Goal: Task Accomplishment & Management: Use online tool/utility

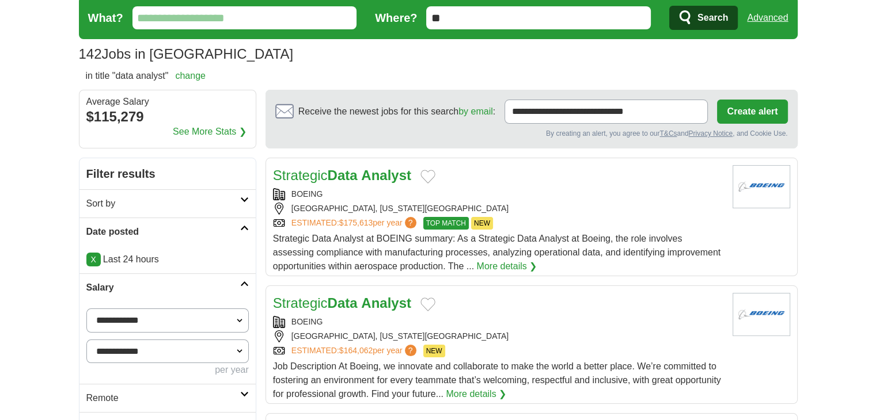
scroll to position [192, 0]
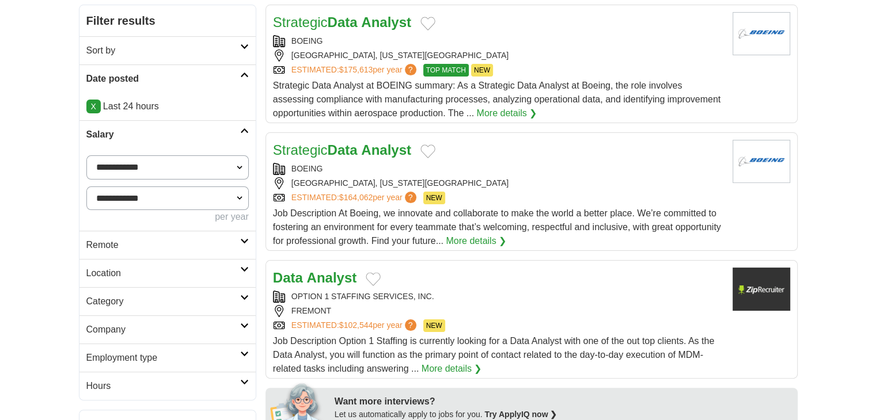
click at [120, 245] on h2 "Remote" at bounding box center [163, 245] width 154 height 14
click at [111, 275] on link "Remote jobs" at bounding box center [112, 273] width 52 height 10
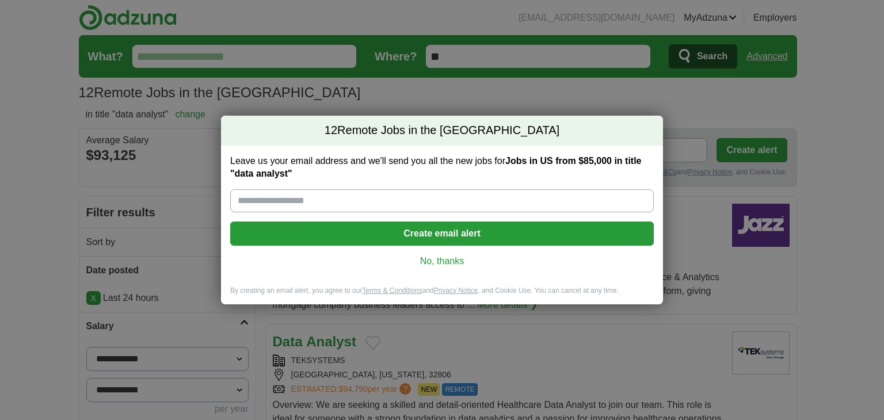
click at [437, 260] on link "No, thanks" at bounding box center [441, 261] width 405 height 13
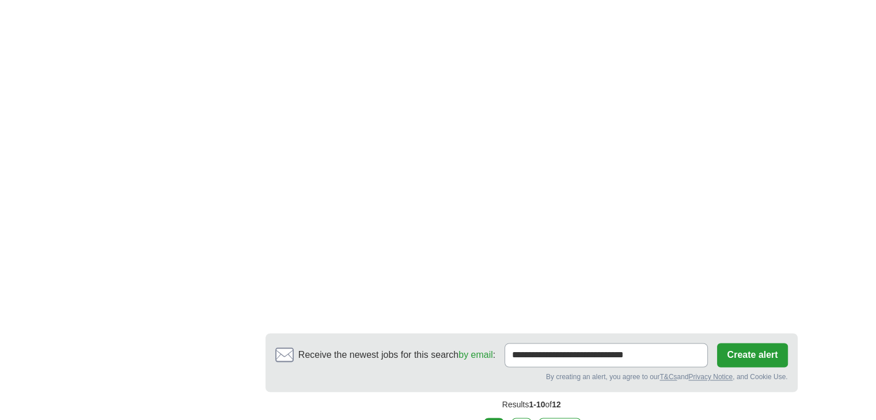
scroll to position [1822, 0]
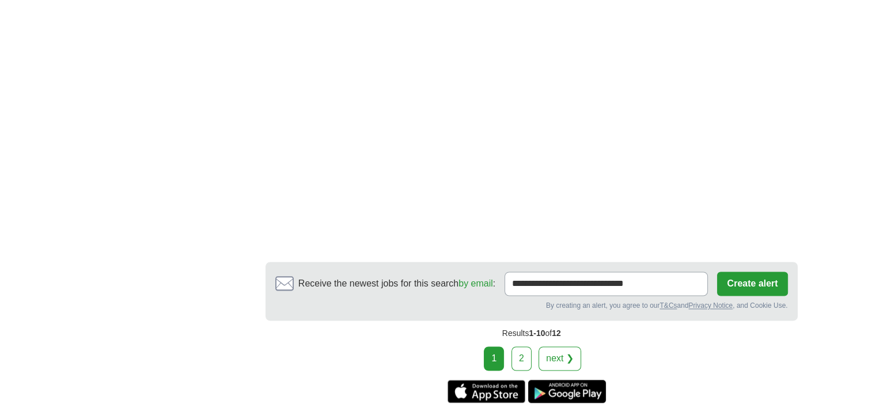
click at [517, 347] on link "2" at bounding box center [521, 359] width 20 height 24
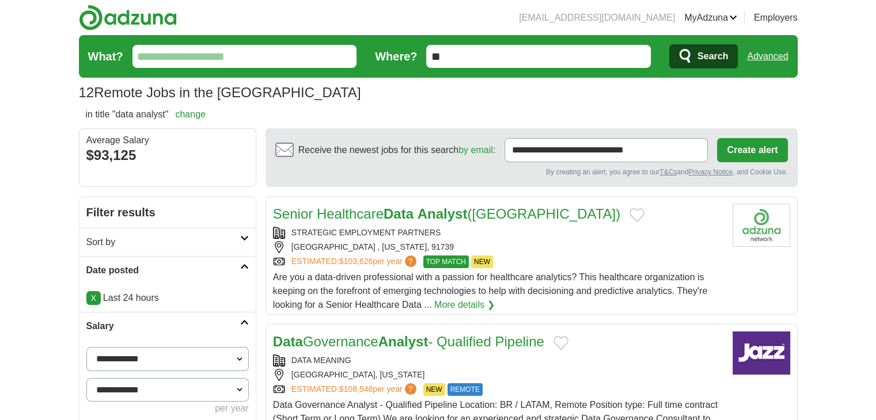
click at [778, 48] on link "Advanced" at bounding box center [767, 56] width 41 height 23
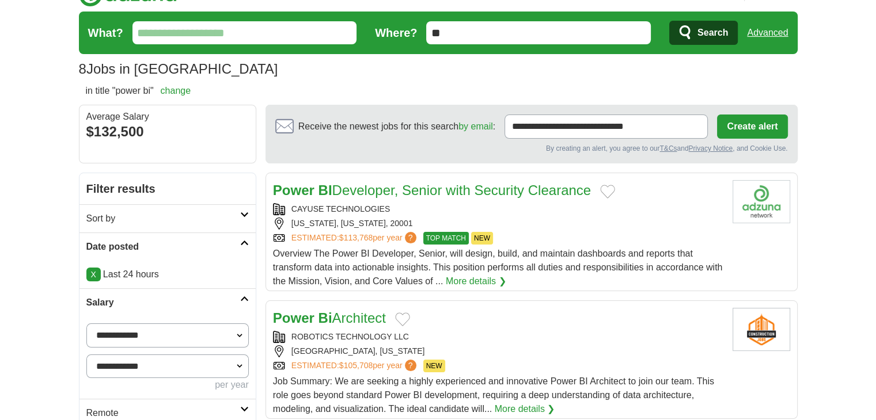
scroll to position [96, 0]
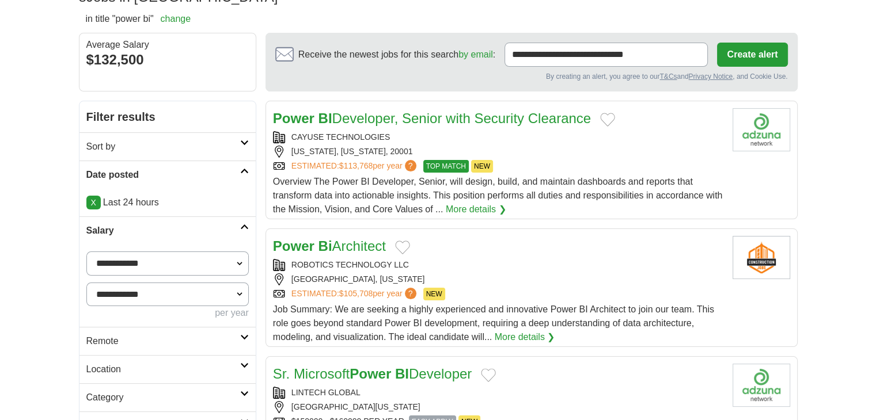
click at [130, 331] on link "Remote" at bounding box center [167, 341] width 176 height 28
click at [119, 370] on link "Remote jobs" at bounding box center [112, 369] width 52 height 10
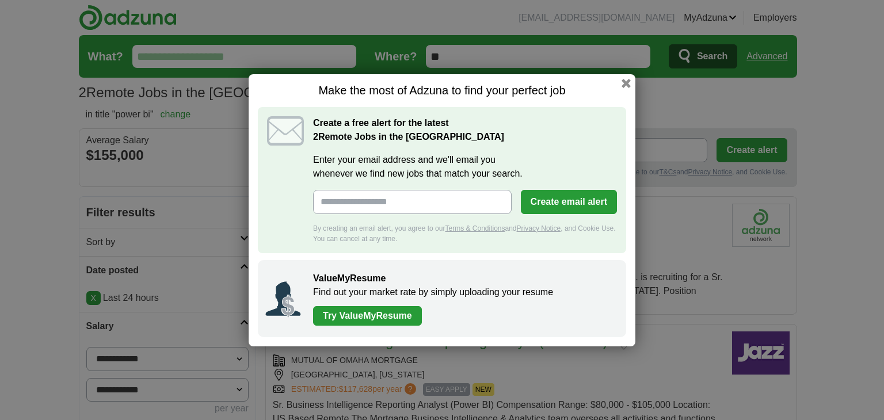
click at [622, 86] on button "button" at bounding box center [626, 83] width 9 height 9
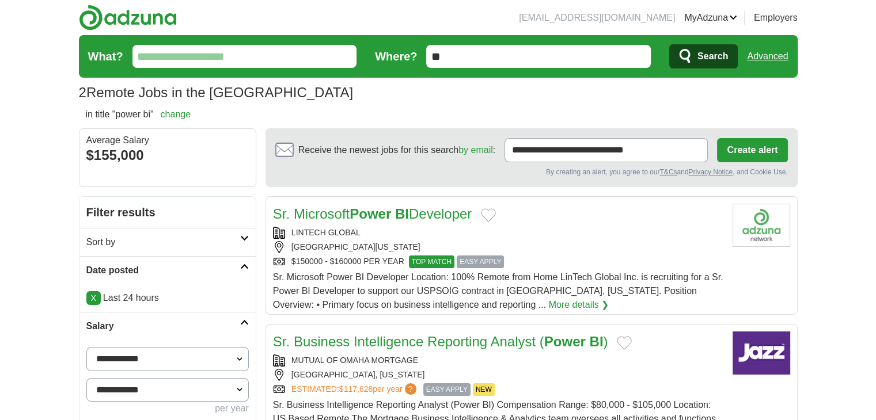
click at [767, 60] on link "Advanced" at bounding box center [767, 56] width 41 height 23
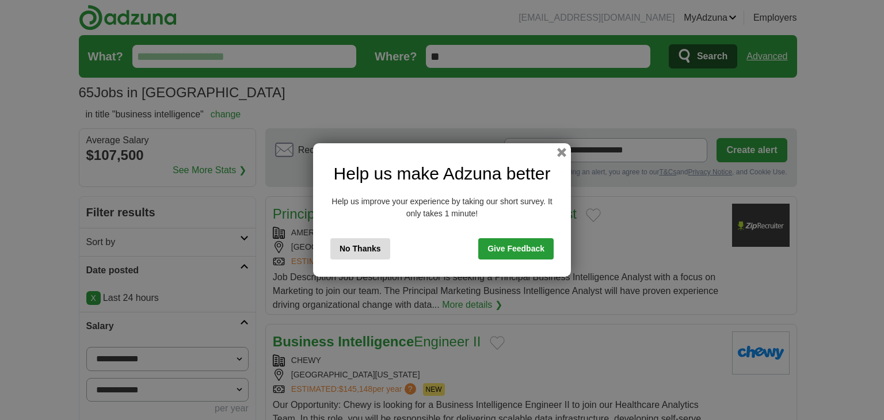
click at [344, 252] on button "No Thanks" at bounding box center [360, 248] width 60 height 21
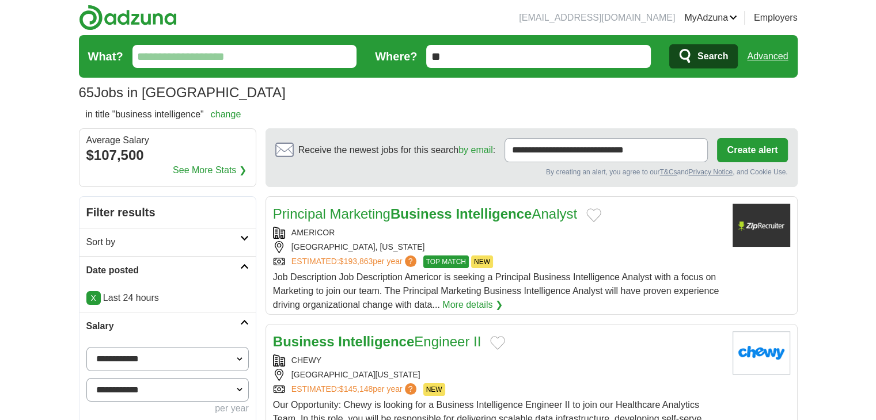
scroll to position [192, 0]
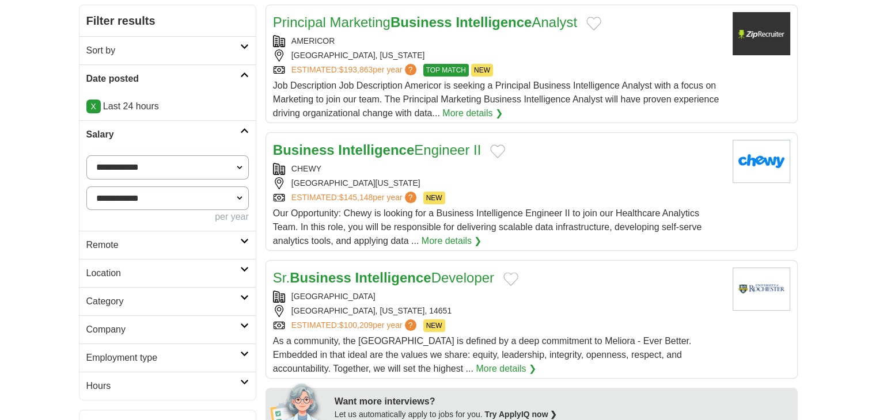
click at [122, 253] on link "Remote" at bounding box center [167, 245] width 176 height 28
click at [113, 273] on link "Remote jobs" at bounding box center [112, 273] width 52 height 10
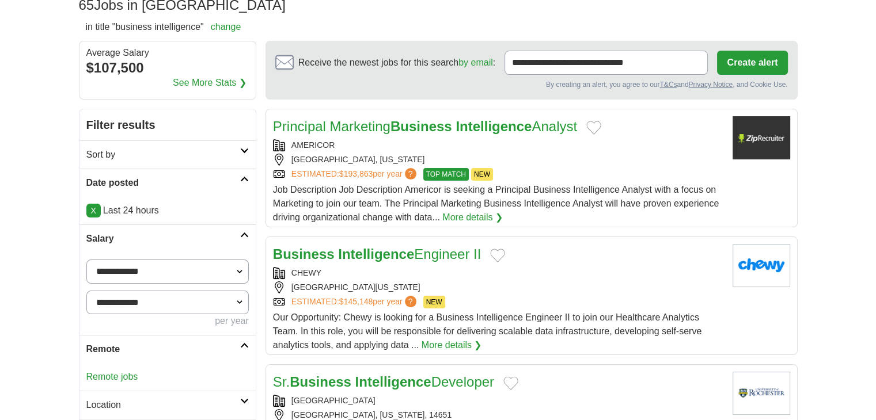
scroll to position [0, 0]
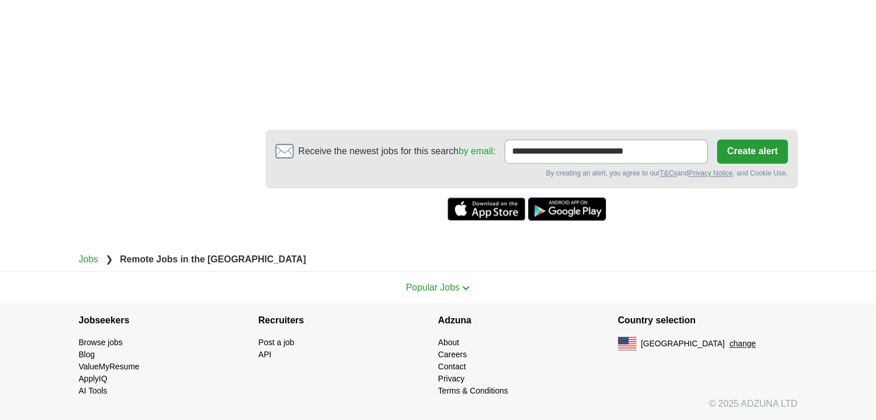
scroll to position [1752, 0]
